Goal: Subscribe to service/newsletter

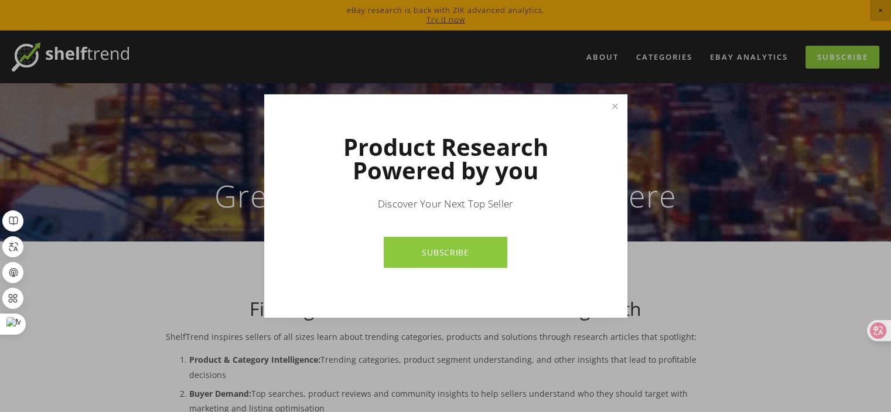
click at [477, 256] on link "SUBSCRIBE" at bounding box center [446, 252] width 124 height 31
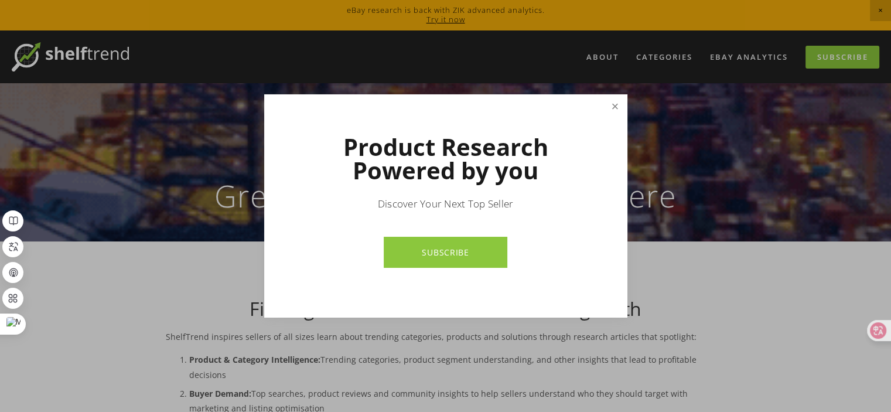
click at [615, 101] on link "Close" at bounding box center [614, 106] width 20 height 20
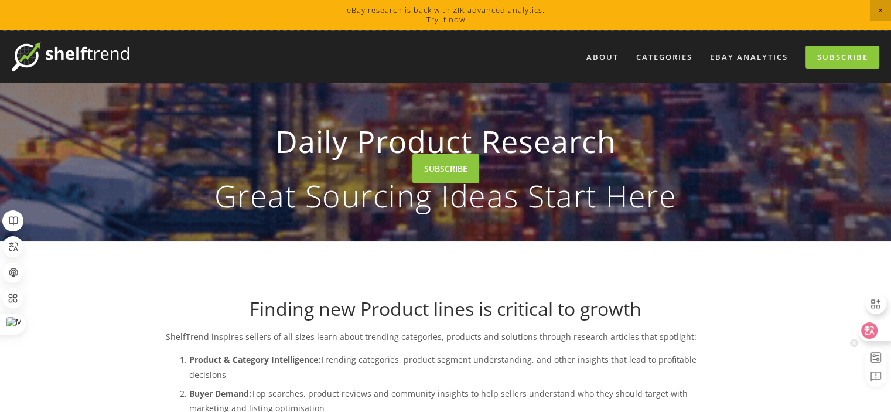
click at [868, 327] on icon at bounding box center [869, 330] width 10 height 9
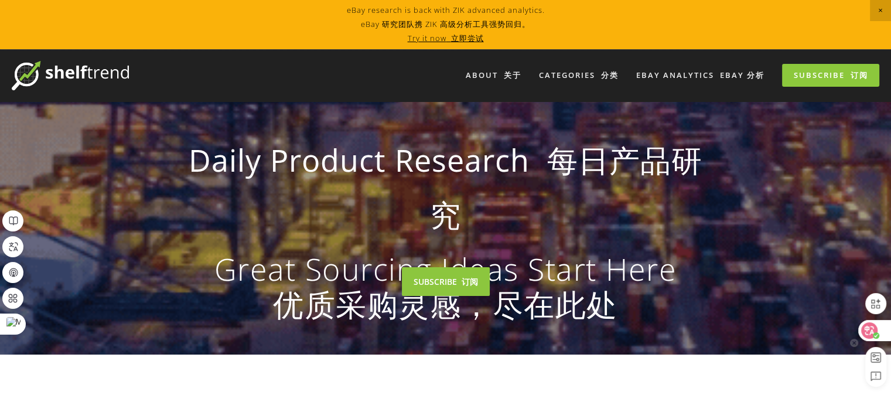
click at [878, 335] on div at bounding box center [874, 330] width 32 height 21
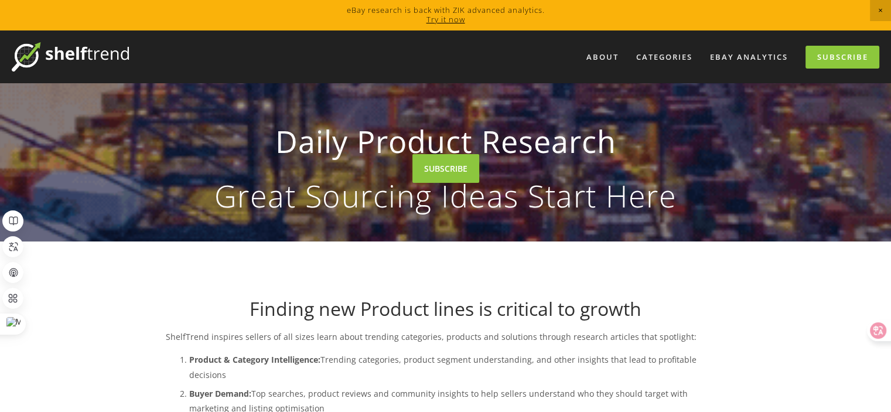
click at [442, 18] on link "Try it now" at bounding box center [445, 19] width 39 height 11
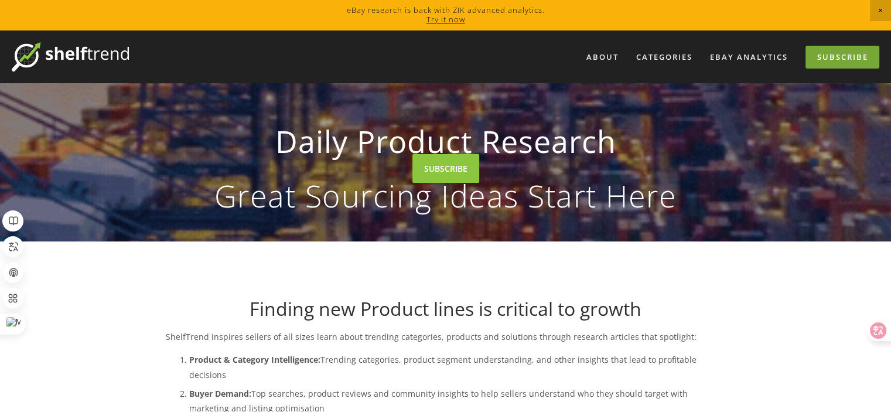
click at [848, 63] on link "Subscribe" at bounding box center [842, 57] width 74 height 23
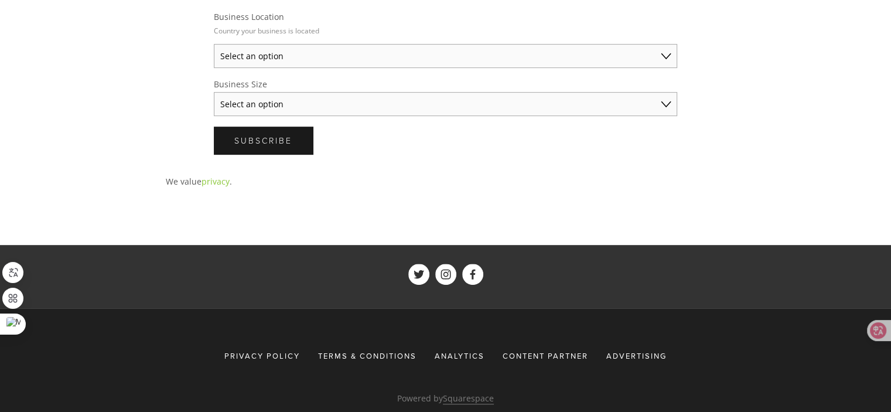
scroll to position [586, 0]
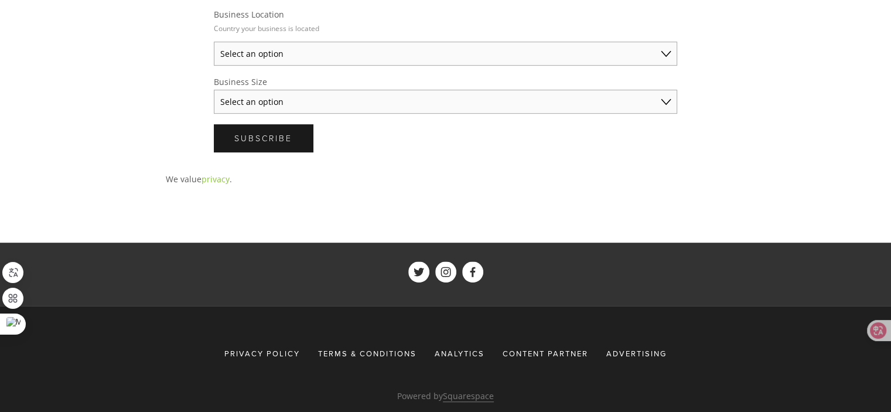
click at [392, 90] on select "Select an option Solo Merchant (under $50K annual sales) Small Business ($50K -…" at bounding box center [445, 102] width 463 height 24
select select "Solo Merchant (under $50K annual sales)"
click at [214, 90] on select "Select an option Solo Merchant (under $50K annual sales) Small Business ($50K -…" at bounding box center [445, 102] width 463 height 24
click at [385, 29] on fieldset "Business Location Country your business is located Select an option Australia U…" at bounding box center [445, 37] width 463 height 57
click at [377, 42] on select "Select an option Australia United States United Kingdom China Japan Germany Can…" at bounding box center [445, 54] width 463 height 24
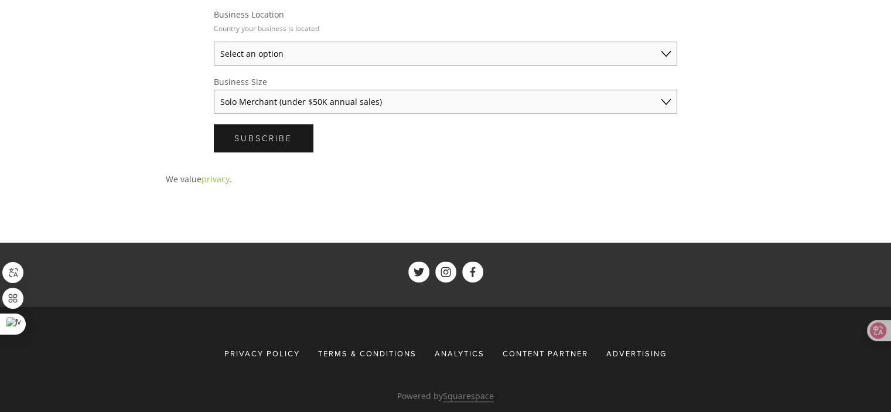
select select "United States"
click at [214, 42] on select "Select an option Australia United States United Kingdom China Japan Germany Can…" at bounding box center [445, 54] width 463 height 24
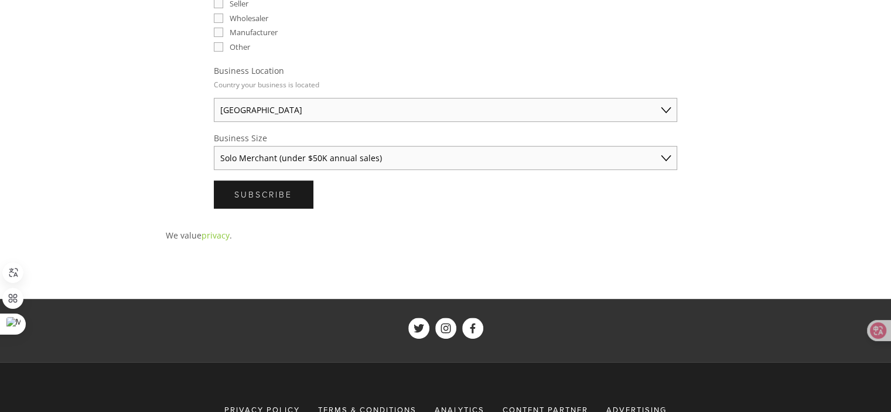
scroll to position [410, 0]
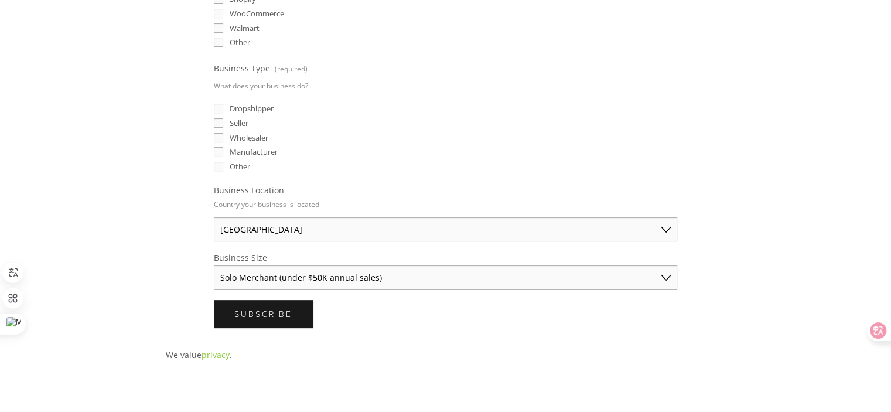
click at [237, 119] on span "Seller" at bounding box center [239, 123] width 19 height 11
click at [223, 119] on input "Seller" at bounding box center [218, 122] width 9 height 9
checkbox input "true"
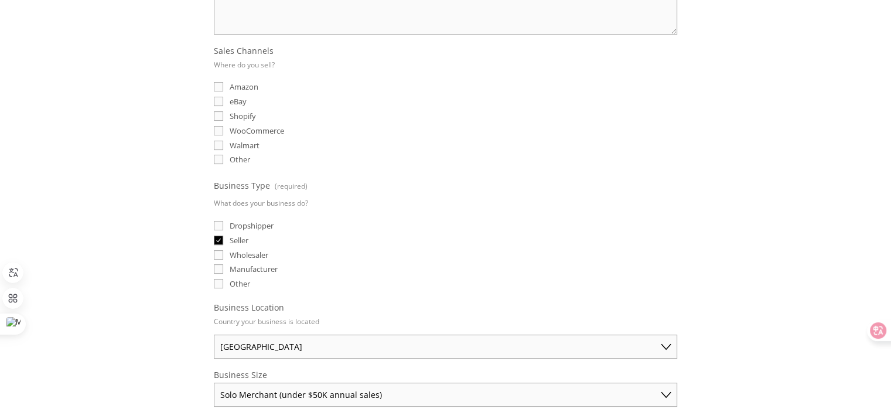
click at [241, 101] on span "eBay" at bounding box center [238, 101] width 17 height 11
click at [223, 101] on input "eBay" at bounding box center [218, 101] width 9 height 9
checkbox input "true"
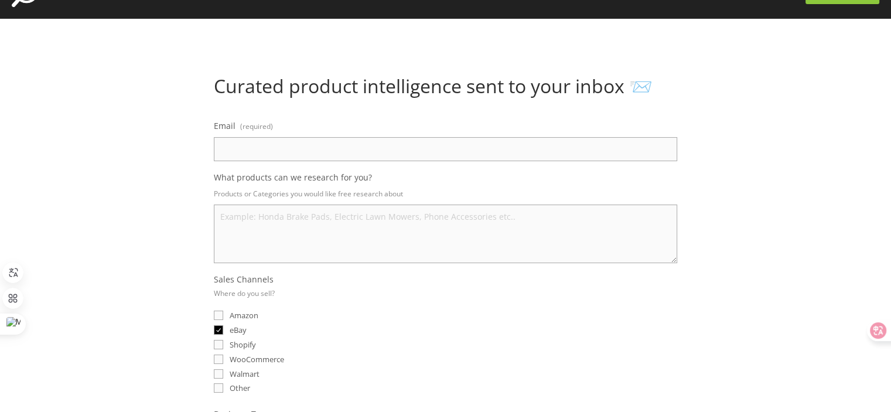
scroll to position [59, 0]
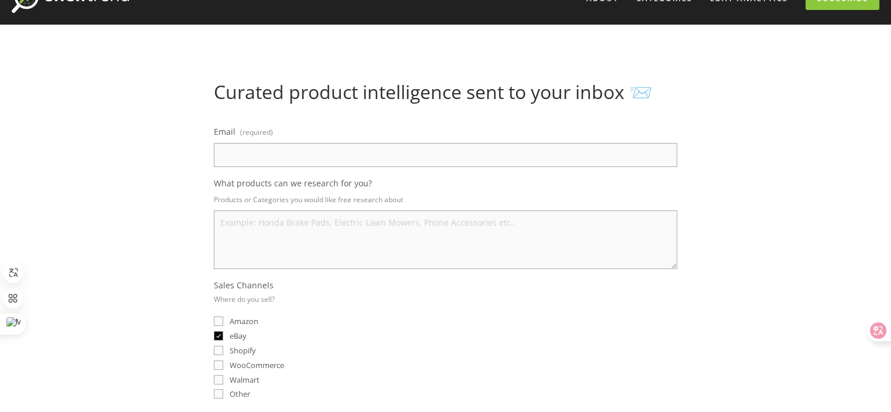
click at [310, 220] on textarea "What products can we research for you?" at bounding box center [445, 239] width 463 height 59
type textarea "electrice"
click at [299, 148] on input "Email (required)" at bounding box center [445, 155] width 463 height 24
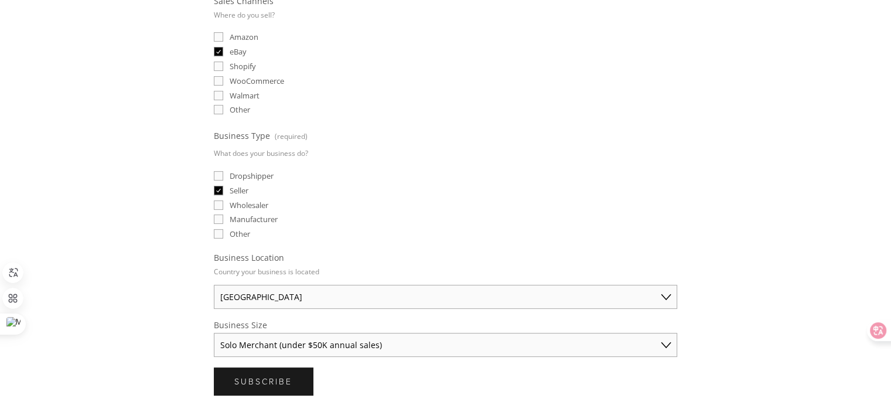
scroll to position [351, 0]
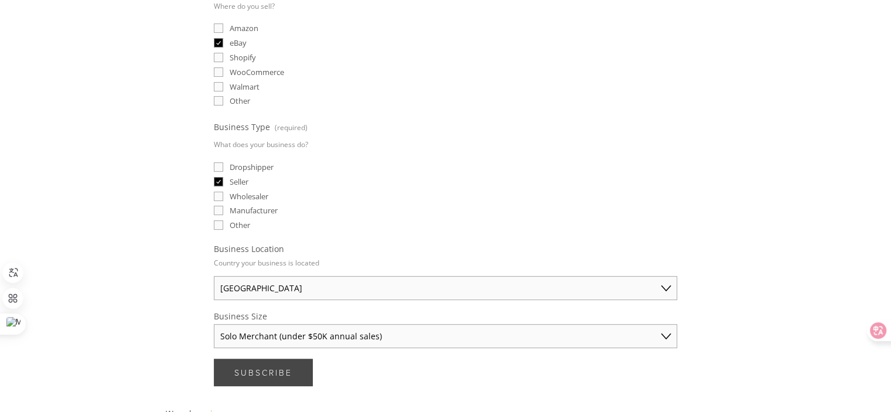
type input "gddgsam1992128@gmail.com"
click at [270, 367] on span "Subscribe" at bounding box center [263, 372] width 58 height 11
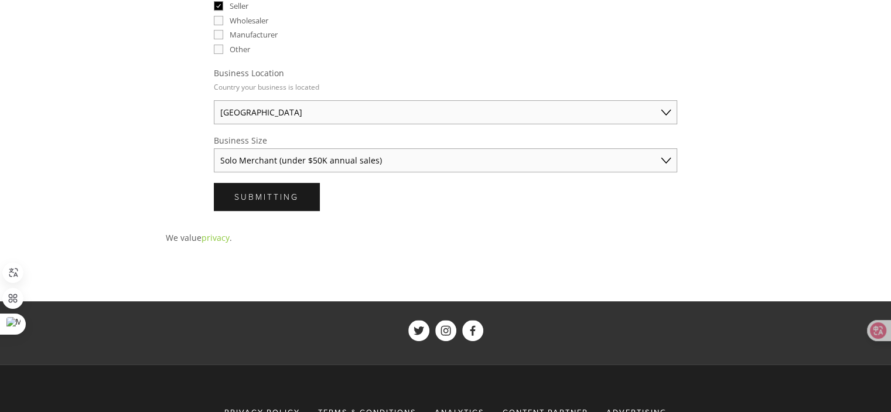
scroll to position [15, 0]
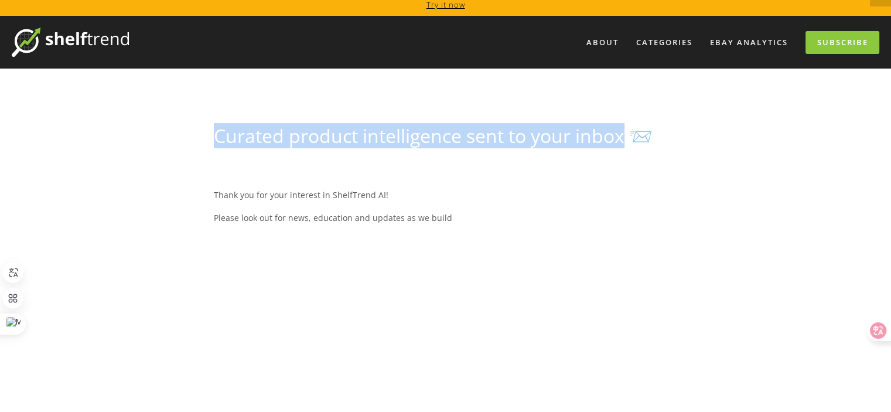
drag, startPoint x: 212, startPoint y: 138, endPoint x: 623, endPoint y: 148, distance: 411.2
click at [623, 148] on div "Curated product intelligence sent to your inbox 📨" at bounding box center [445, 141] width 483 height 32
copy h1 "Curated product intelligence sent to your inbox"
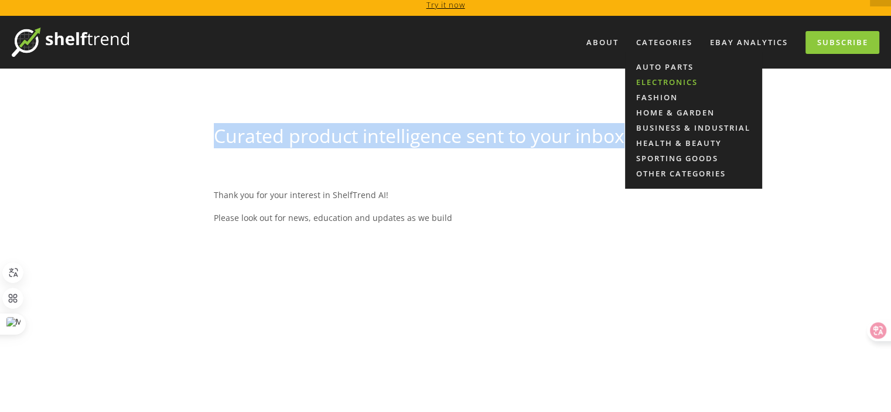
click at [670, 83] on link "Electronics" at bounding box center [693, 81] width 137 height 15
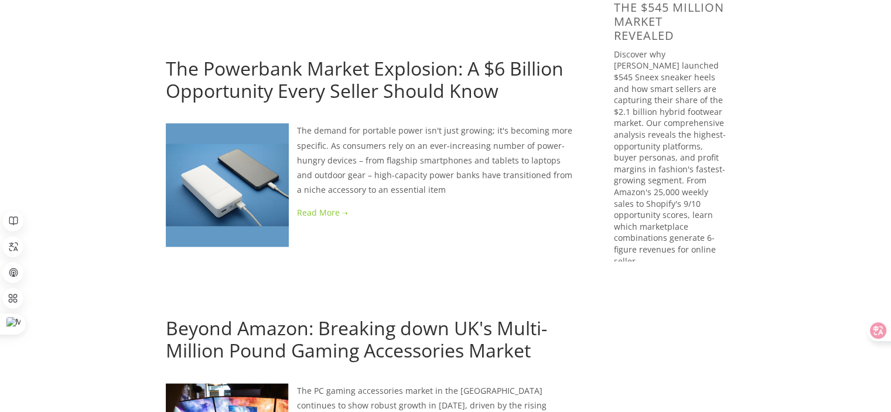
scroll to position [1054, 0]
